Goal: Task Accomplishment & Management: Manage account settings

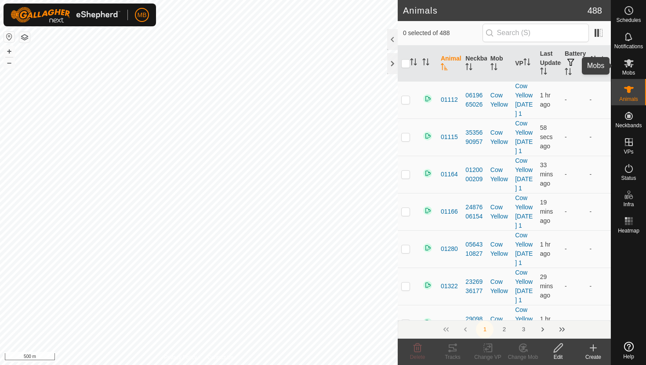
click at [629, 63] on icon at bounding box center [629, 63] width 10 height 8
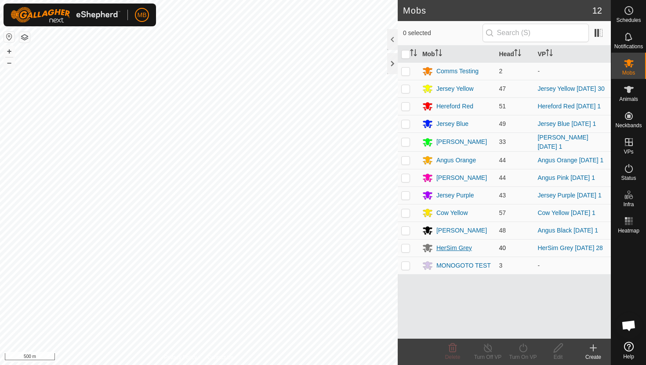
click at [456, 253] on div "HerSim Grey" at bounding box center [454, 248] width 36 height 9
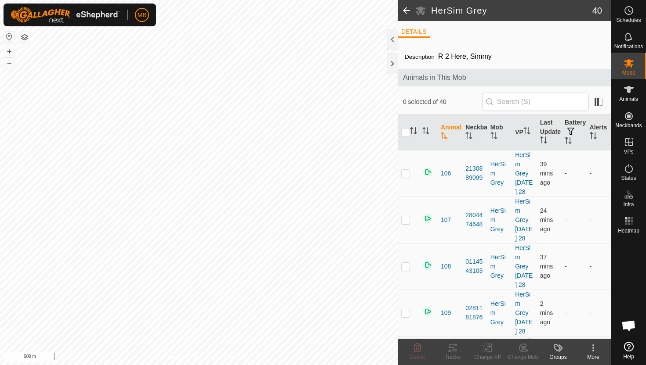
click at [558, 347] on icon at bounding box center [558, 348] width 11 height 11
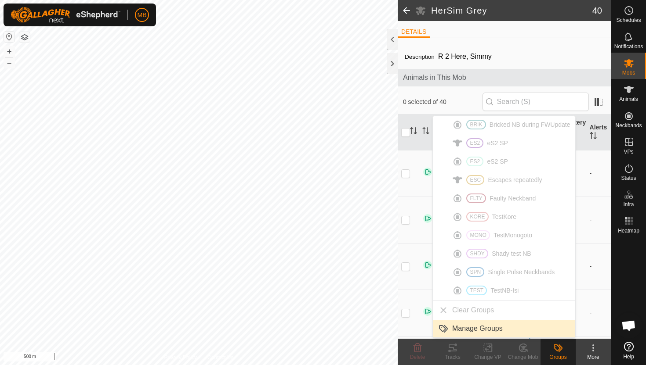
click at [475, 331] on link "Manage Groups" at bounding box center [504, 329] width 142 height 18
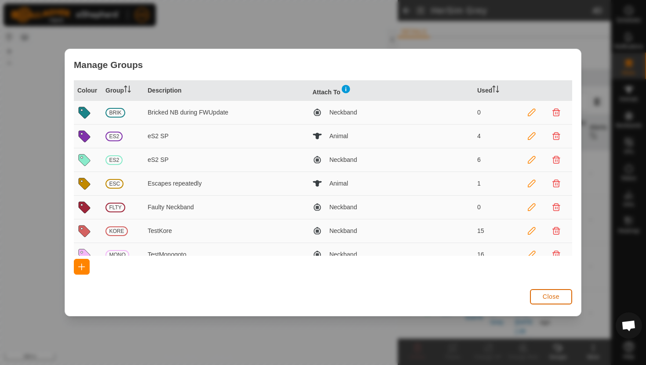
click at [553, 300] on span "Close" at bounding box center [550, 296] width 17 height 7
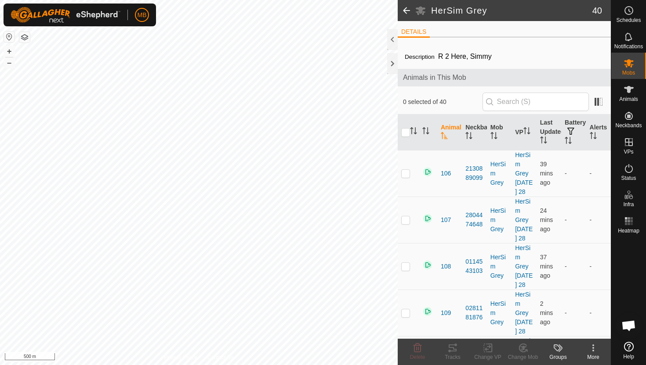
click at [594, 348] on icon at bounding box center [593, 348] width 11 height 11
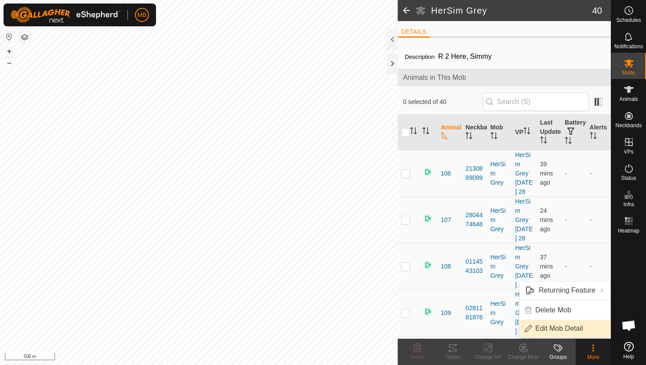
click at [575, 328] on link "Edit Mob Detail" at bounding box center [564, 329] width 91 height 18
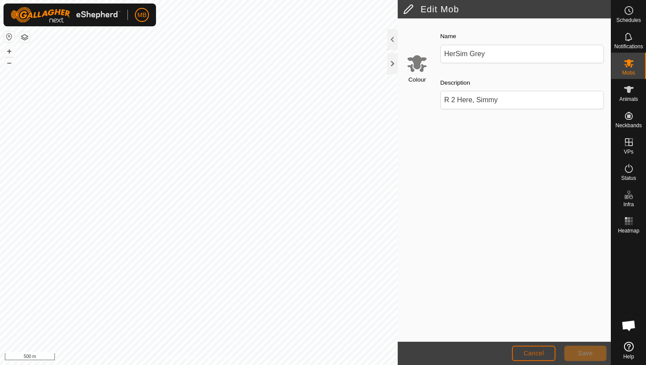
click at [540, 357] on span "Cancel" at bounding box center [533, 353] width 21 height 7
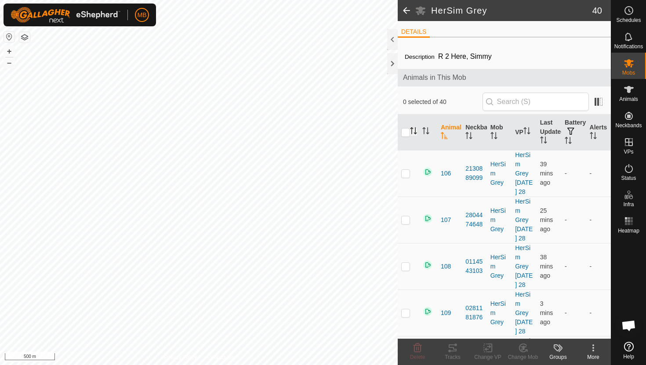
click at [412, 131] on icon "Activate to sort" at bounding box center [413, 130] width 7 height 7
click at [408, 132] on input "checkbox" at bounding box center [405, 132] width 9 height 9
checkbox input "true"
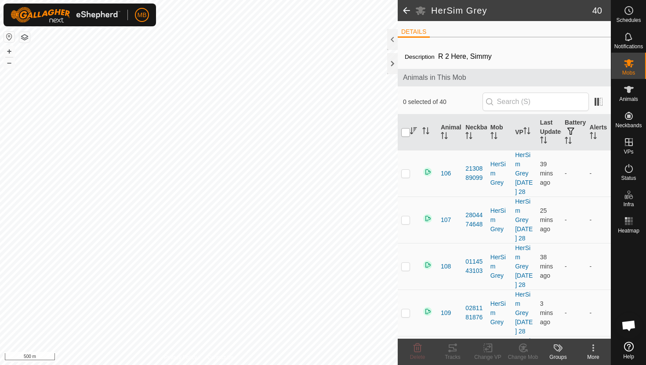
checkbox input "true"
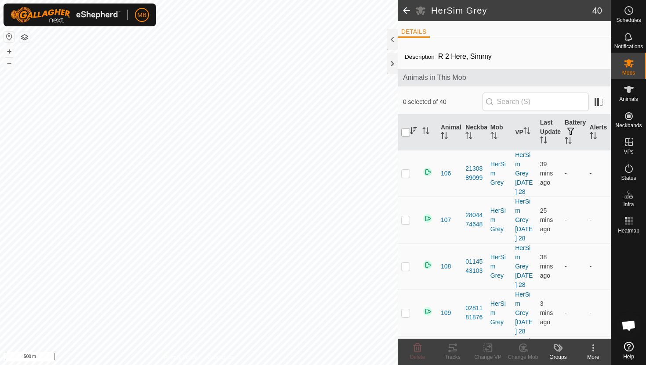
checkbox input "true"
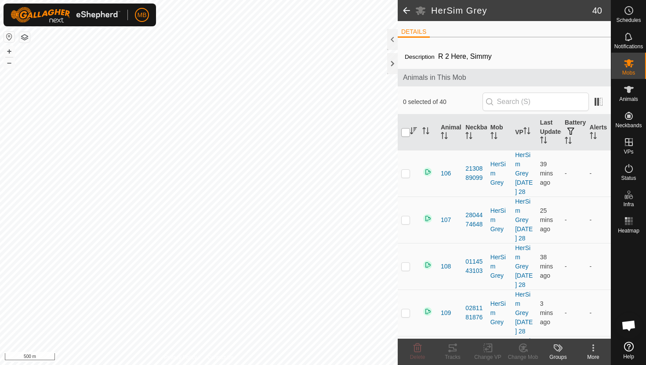
checkbox input "true"
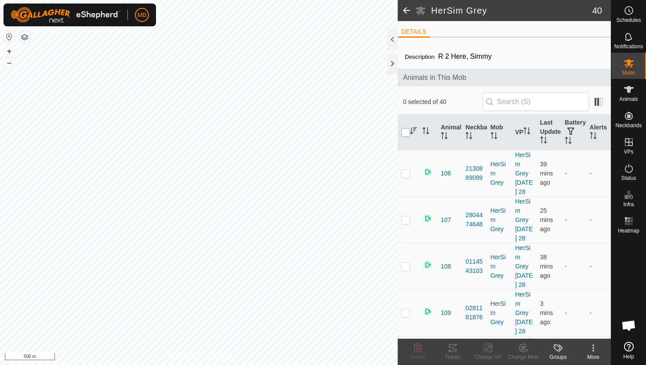
checkbox input "true"
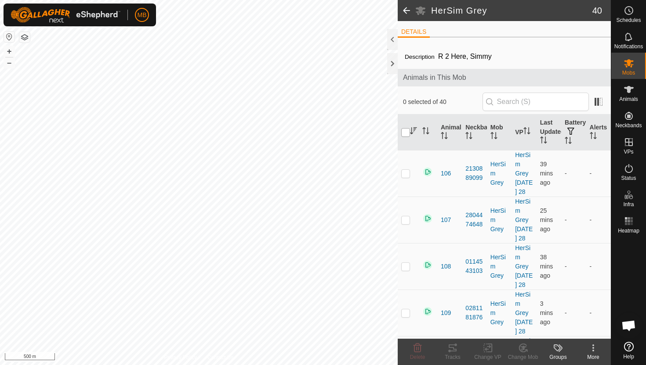
checkbox input "true"
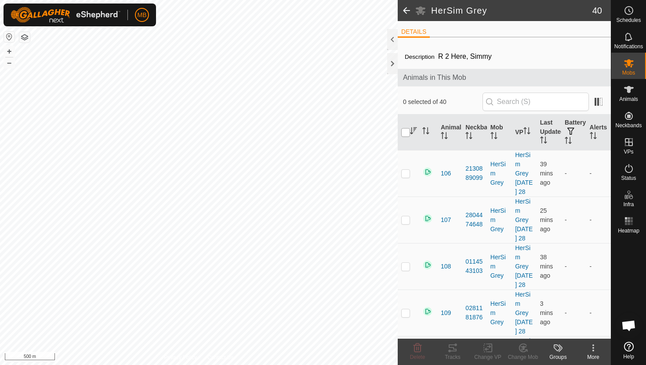
checkbox input "true"
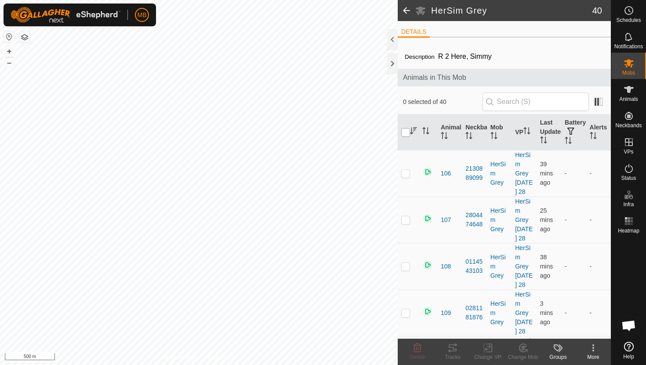
checkbox input "true"
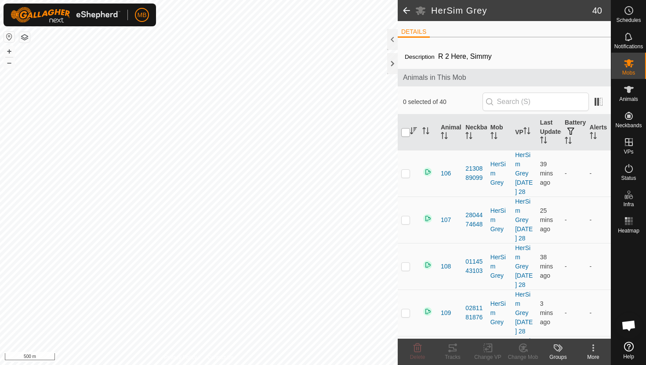
checkbox input "true"
click at [594, 351] on icon at bounding box center [593, 348] width 11 height 11
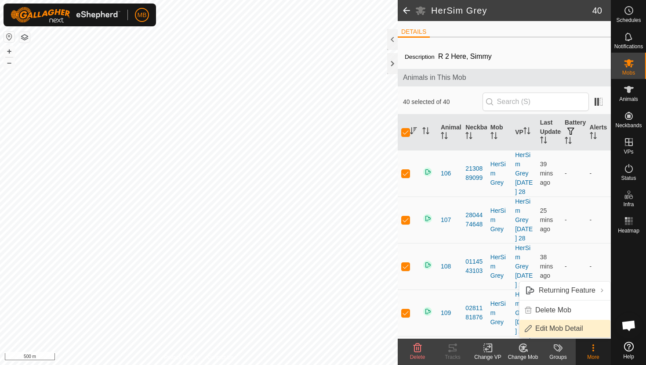
click at [576, 329] on link "Edit Mob Detail" at bounding box center [564, 329] width 91 height 18
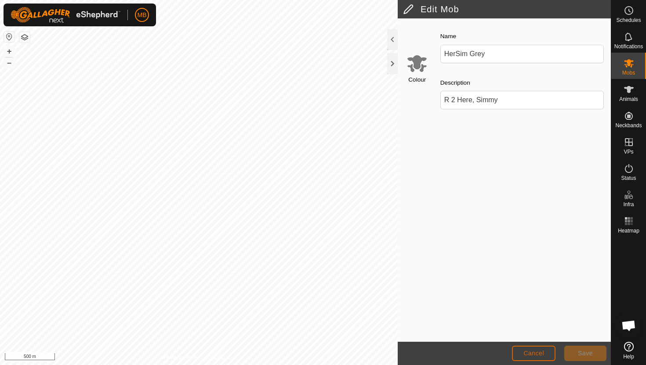
click at [534, 357] on button "Cancel" at bounding box center [533, 353] width 43 height 15
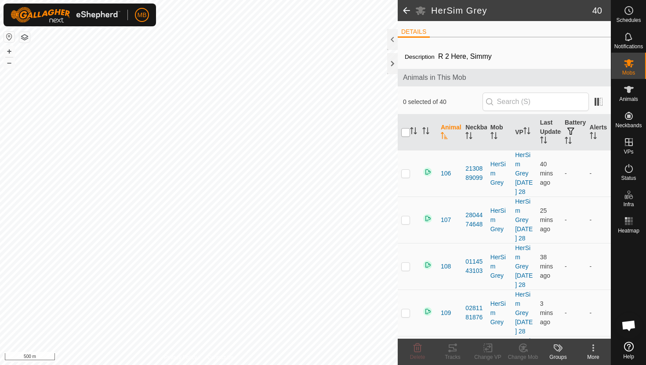
click at [404, 134] on input "checkbox" at bounding box center [405, 132] width 9 height 9
checkbox input "true"
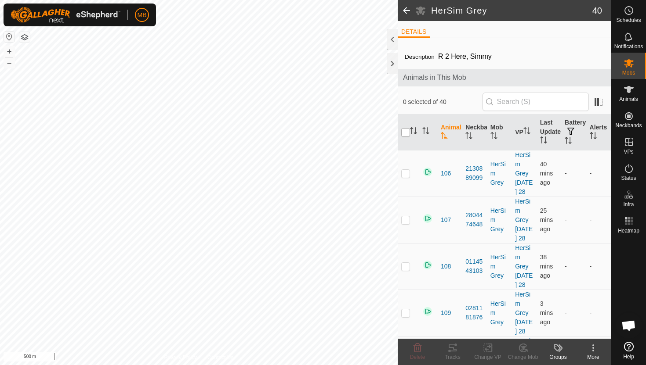
checkbox input "true"
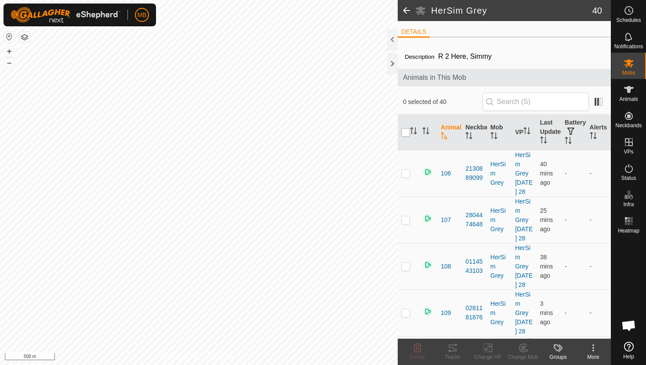
checkbox input "true"
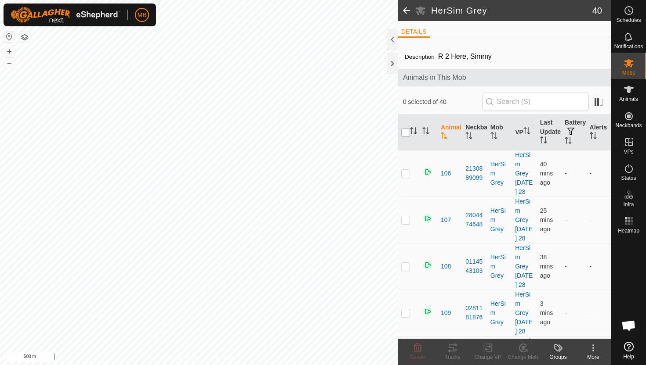
checkbox input "true"
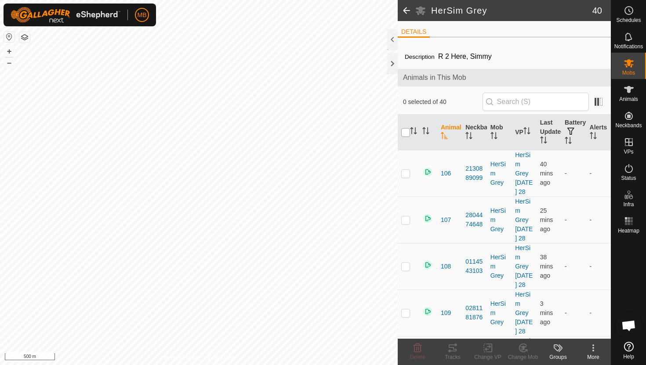
checkbox input "true"
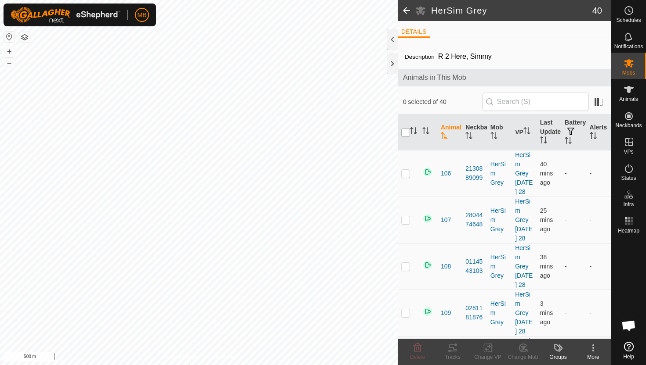
checkbox input "true"
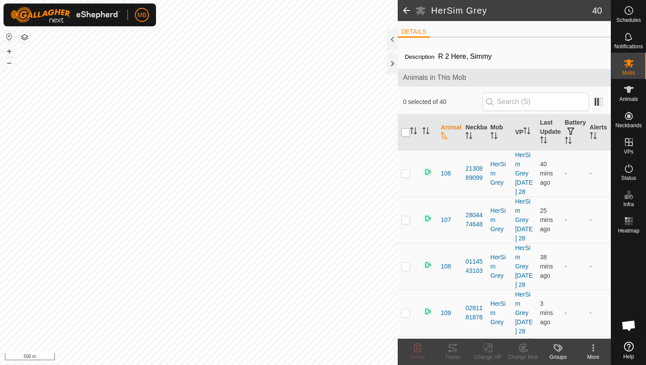
checkbox input "true"
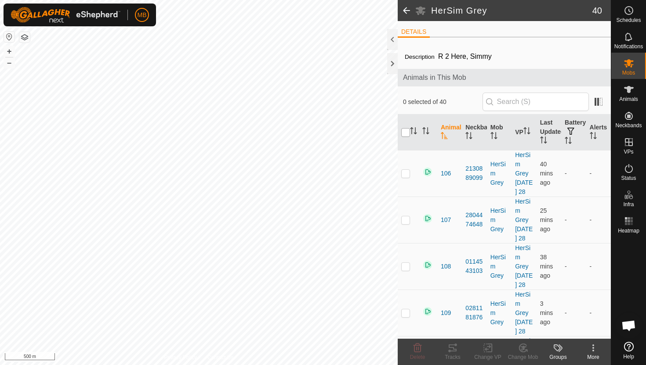
checkbox input "true"
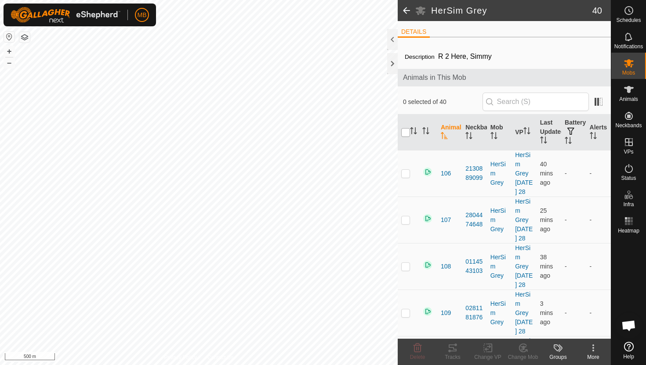
checkbox input "true"
click at [593, 346] on icon at bounding box center [593, 346] width 2 height 2
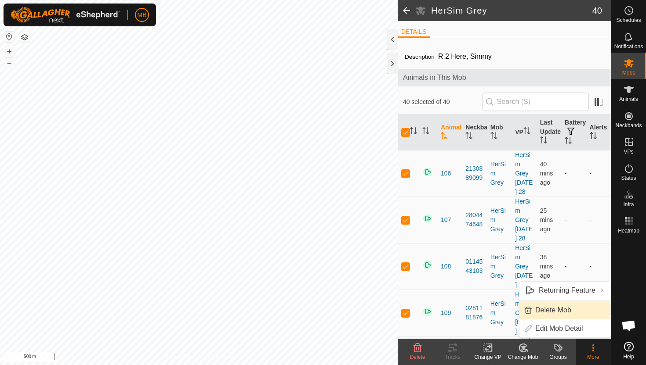
click at [581, 313] on link "Delete Mob" at bounding box center [564, 311] width 91 height 18
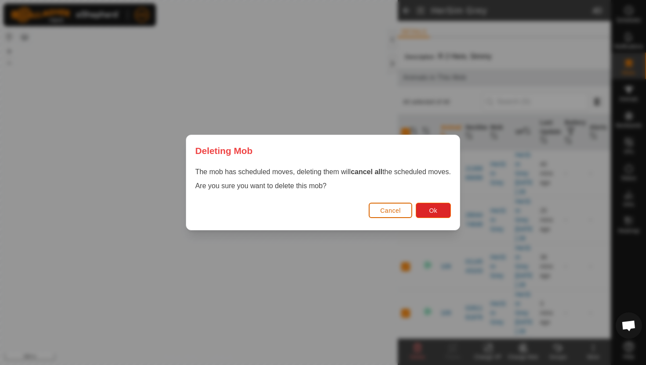
click at [401, 210] on span "Cancel" at bounding box center [390, 210] width 21 height 7
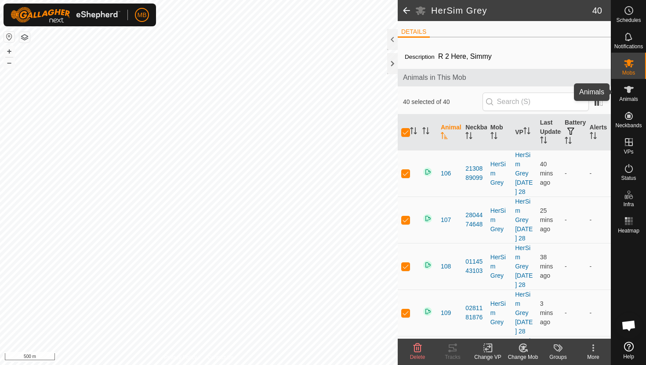
click at [629, 90] on icon at bounding box center [629, 89] width 10 height 7
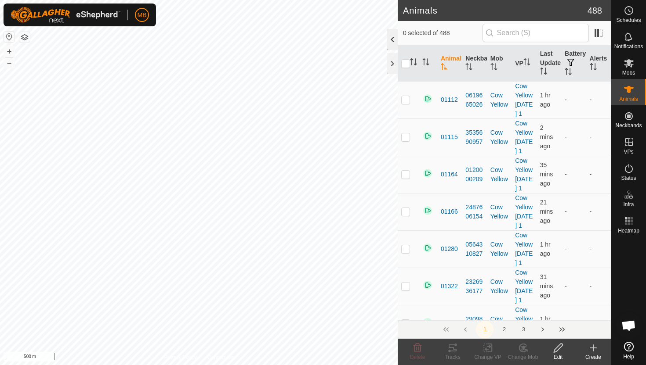
click at [390, 41] on div at bounding box center [392, 39] width 11 height 21
click at [392, 33] on div at bounding box center [392, 39] width 11 height 21
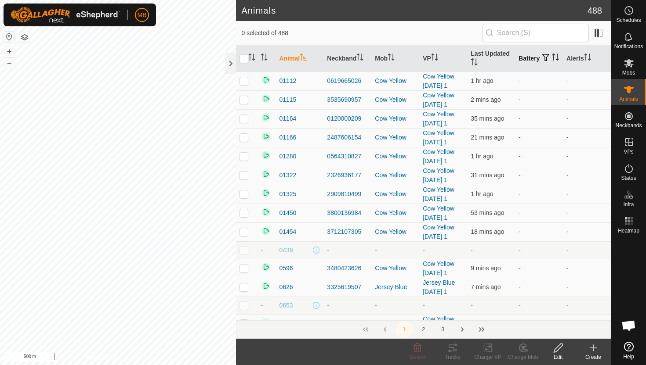
click at [552, 61] on icon "Activate to sort" at bounding box center [555, 57] width 7 height 7
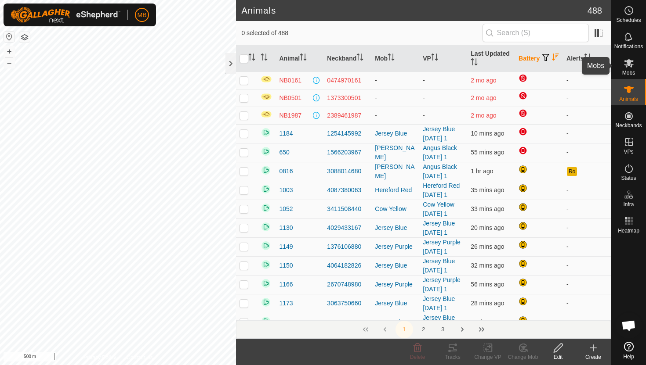
click at [629, 71] on span "Mobs" at bounding box center [628, 72] width 13 height 5
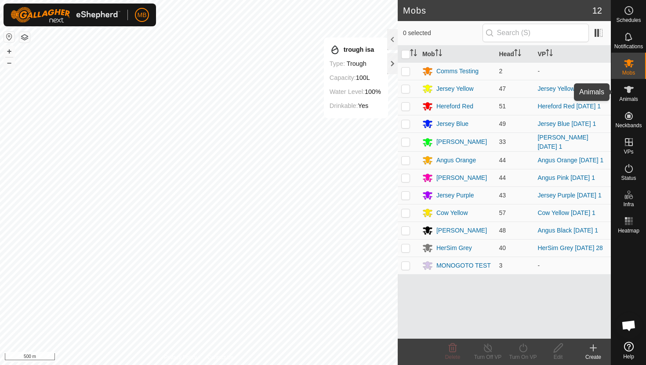
click at [630, 95] on es-animals-svg-icon at bounding box center [629, 90] width 16 height 14
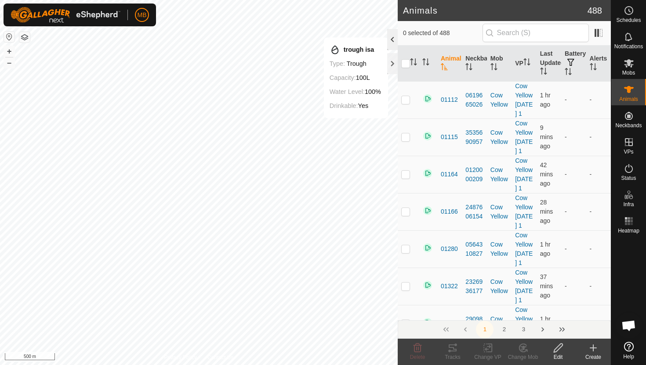
click at [393, 36] on div at bounding box center [392, 39] width 11 height 21
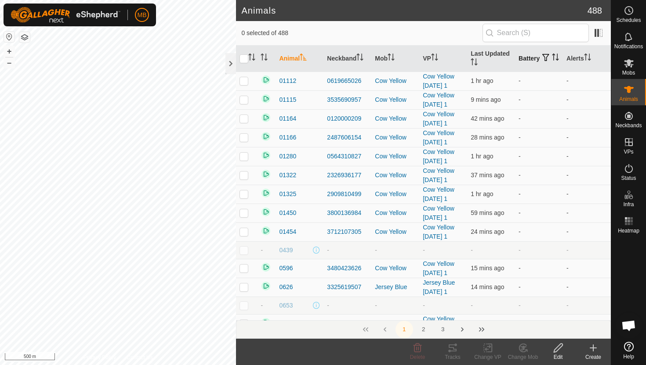
click at [552, 60] on icon "Activate to sort" at bounding box center [555, 57] width 7 height 7
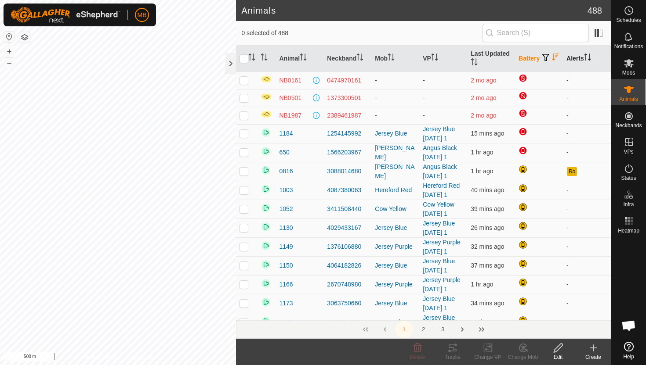
click at [589, 58] on icon "Activate to sort" at bounding box center [587, 57] width 7 height 7
